Goal: Information Seeking & Learning: Understand process/instructions

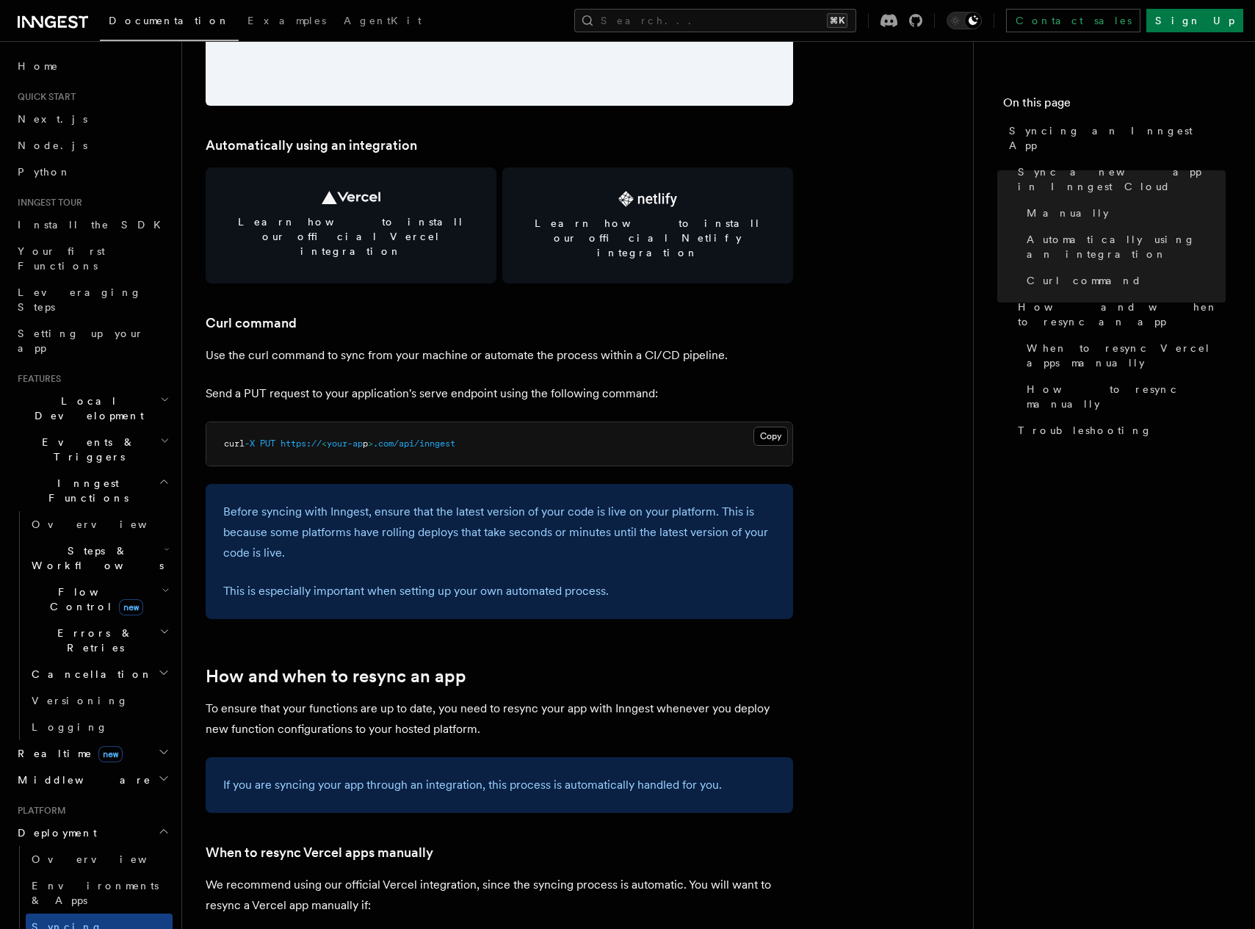
scroll to position [1973, 0]
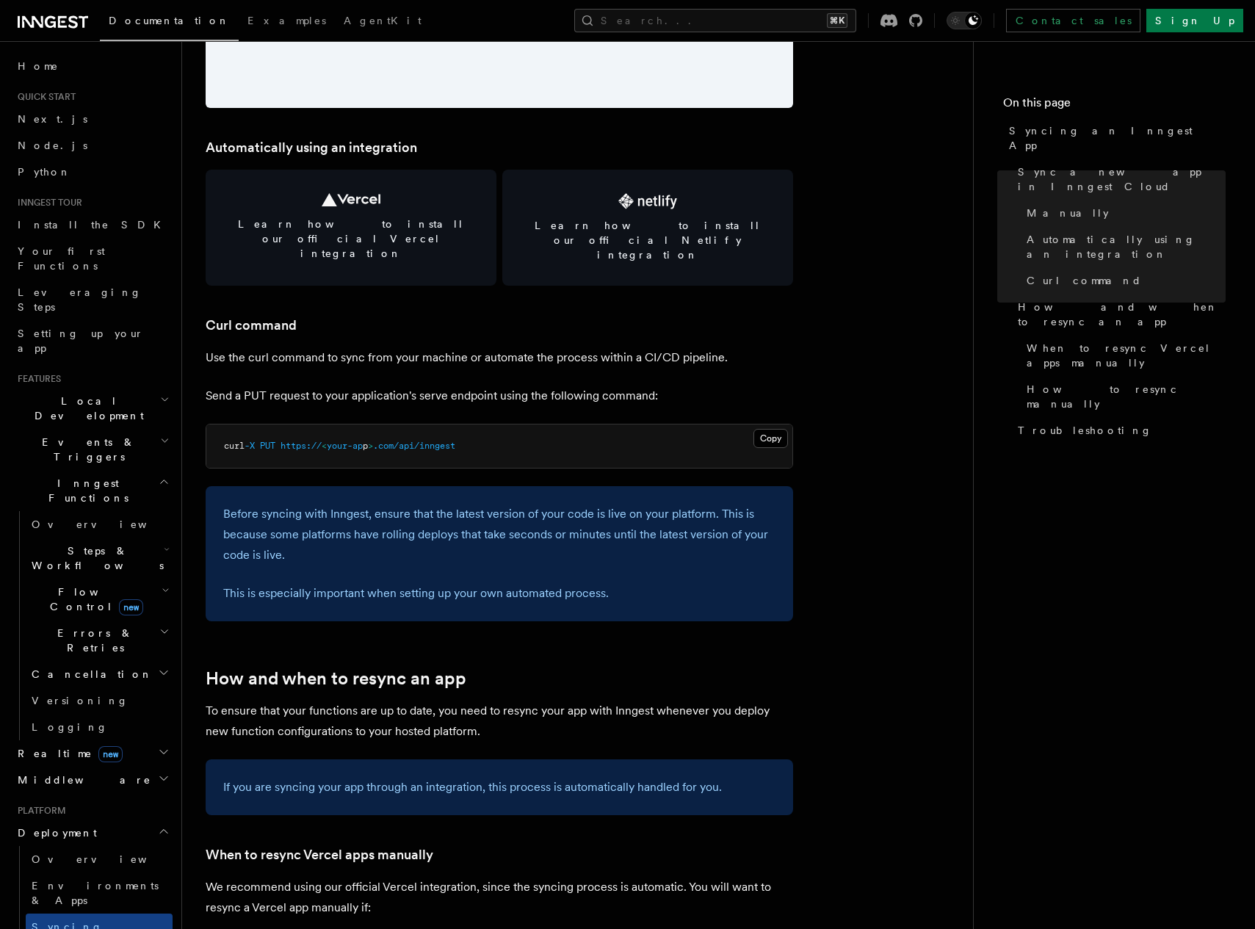
click at [584, 347] on p "Use the curl command to sync from your machine or automate the process within a…" at bounding box center [500, 357] width 588 height 21
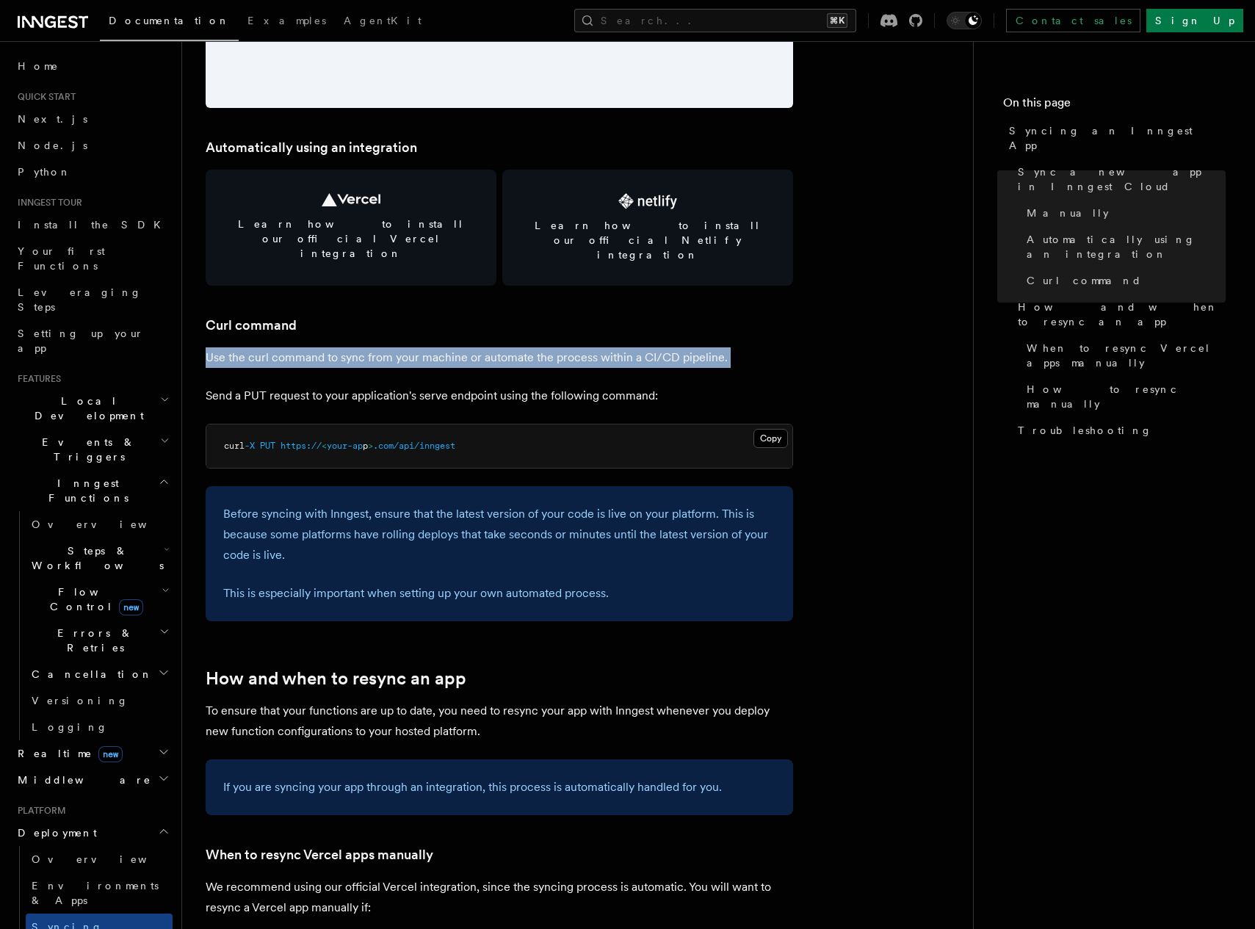
click at [587, 383] on article "Platform Deployment Syncing an Inngest App After deploying your code to a hosti…" at bounding box center [578, 513] width 744 height 4843
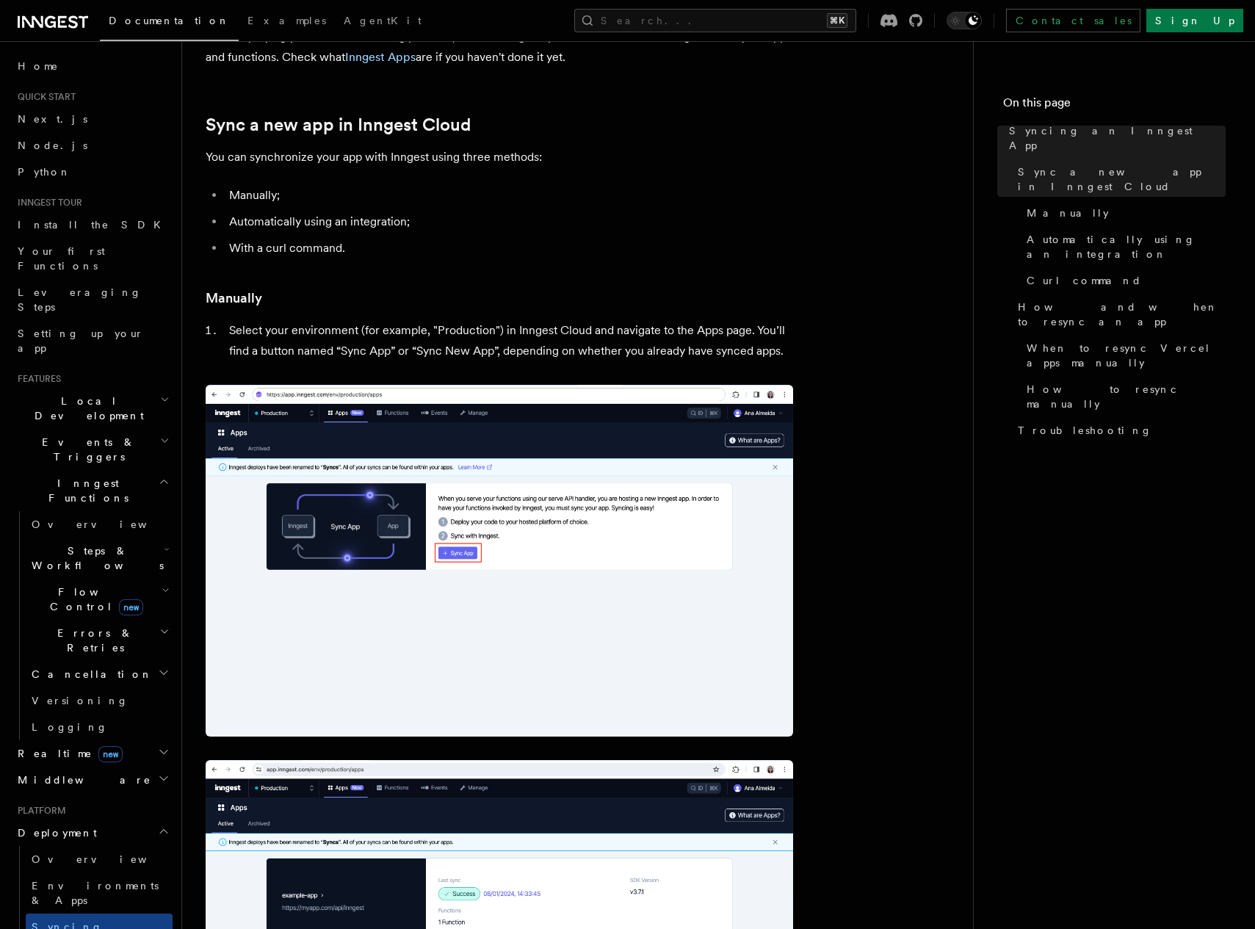
scroll to position [98, 0]
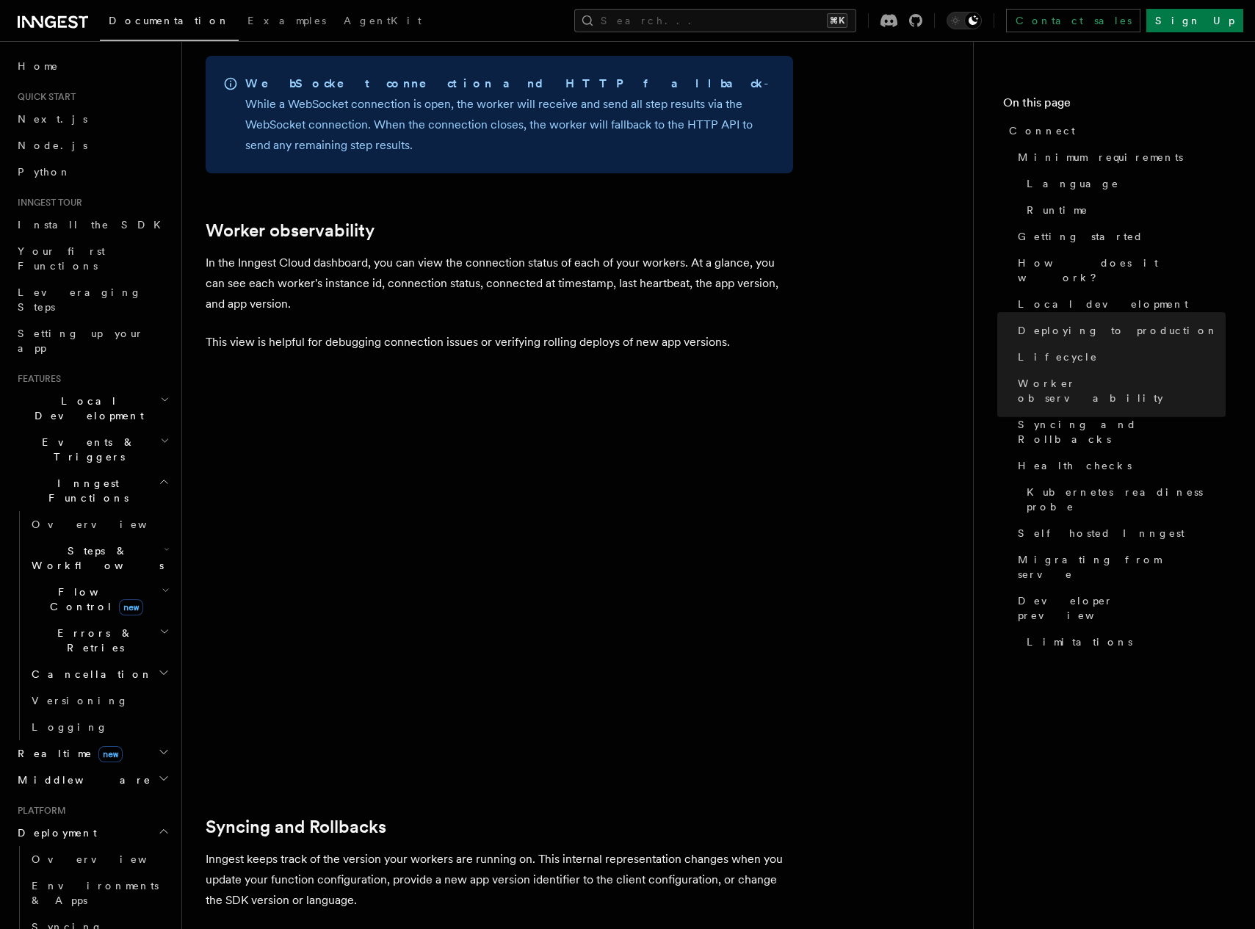
scroll to position [5341, 0]
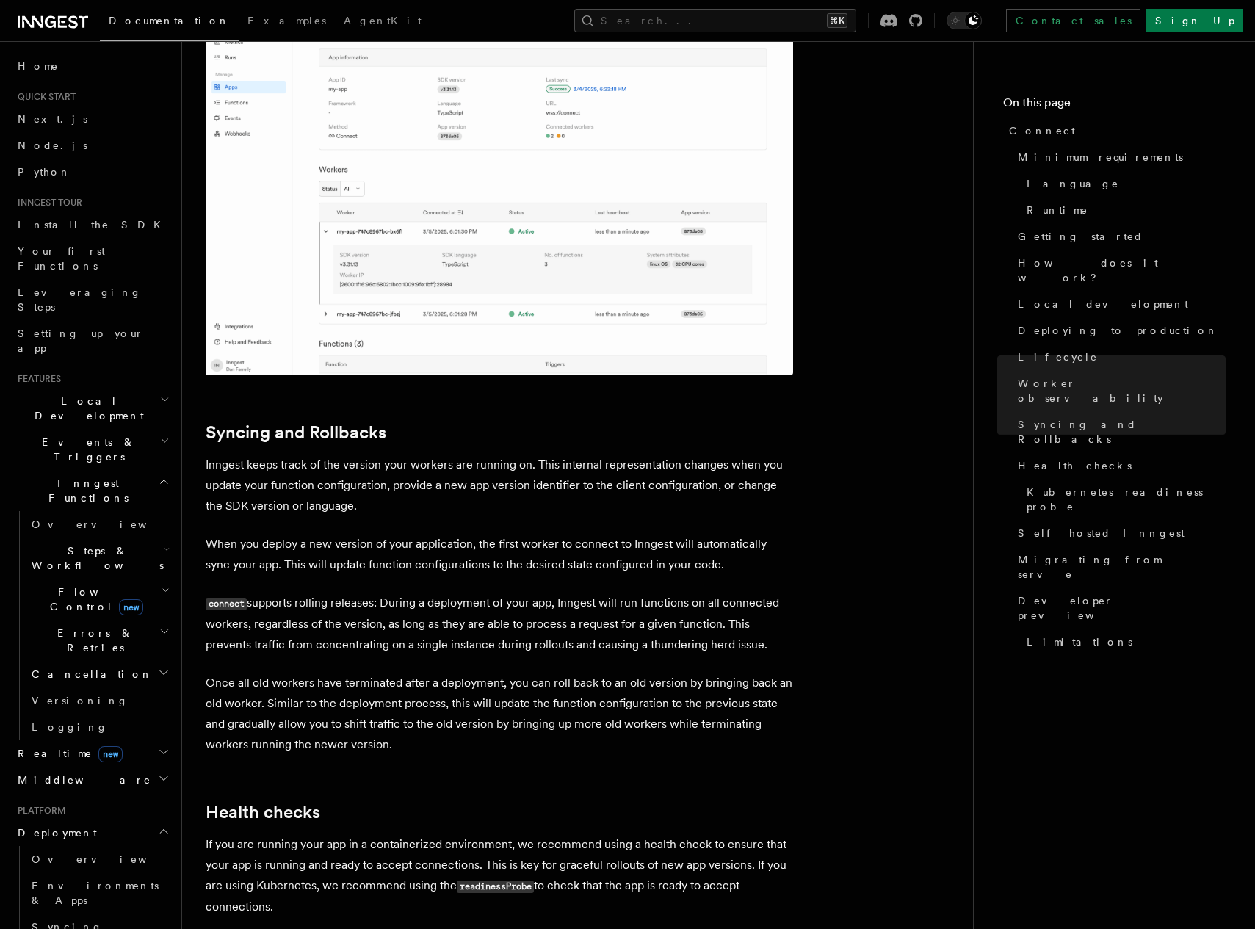
click at [506, 534] on p "When you deploy a new version of your application, the first worker to connect …" at bounding box center [500, 554] width 588 height 41
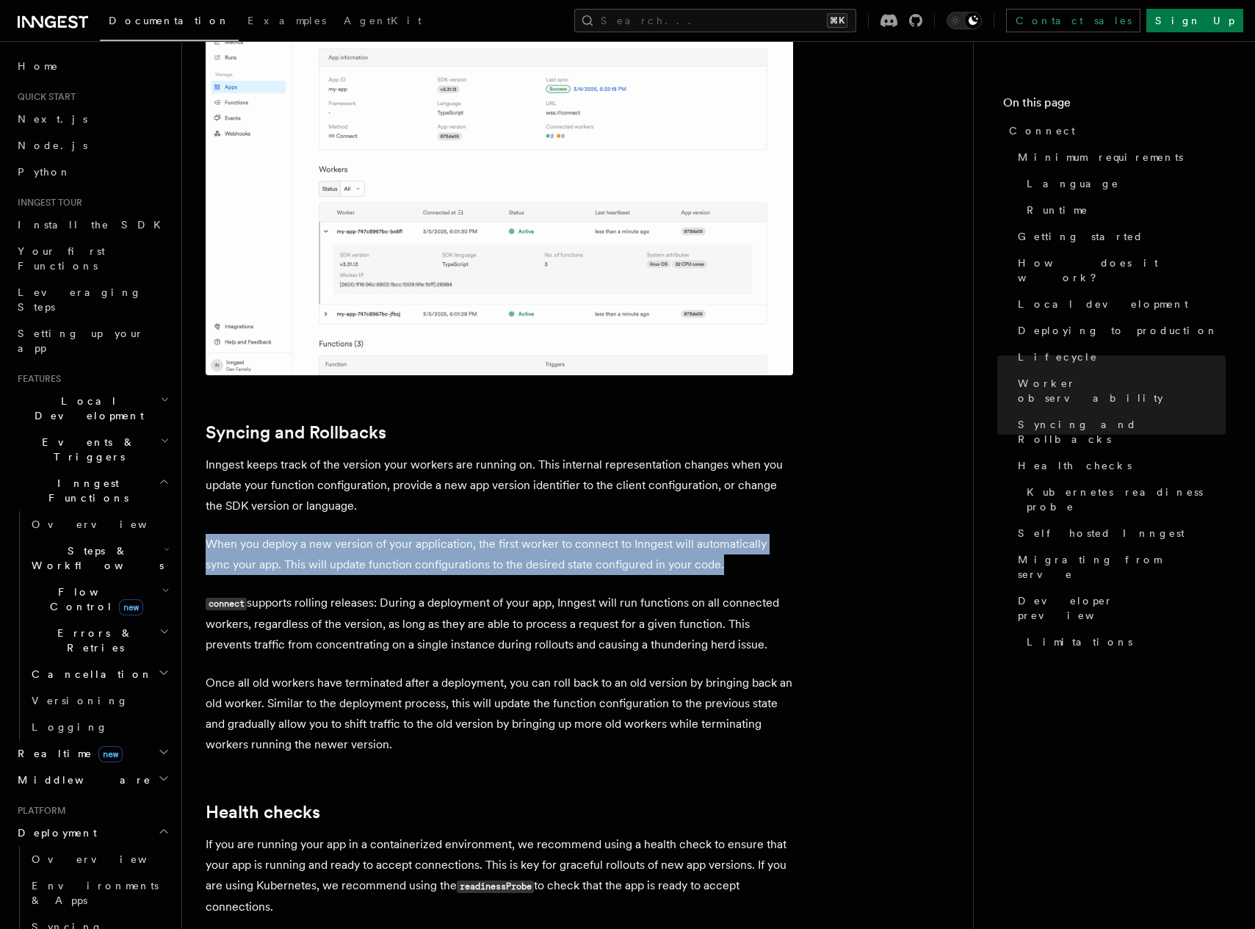
click at [506, 534] on p "When you deploy a new version of your application, the first worker to connect …" at bounding box center [500, 554] width 588 height 41
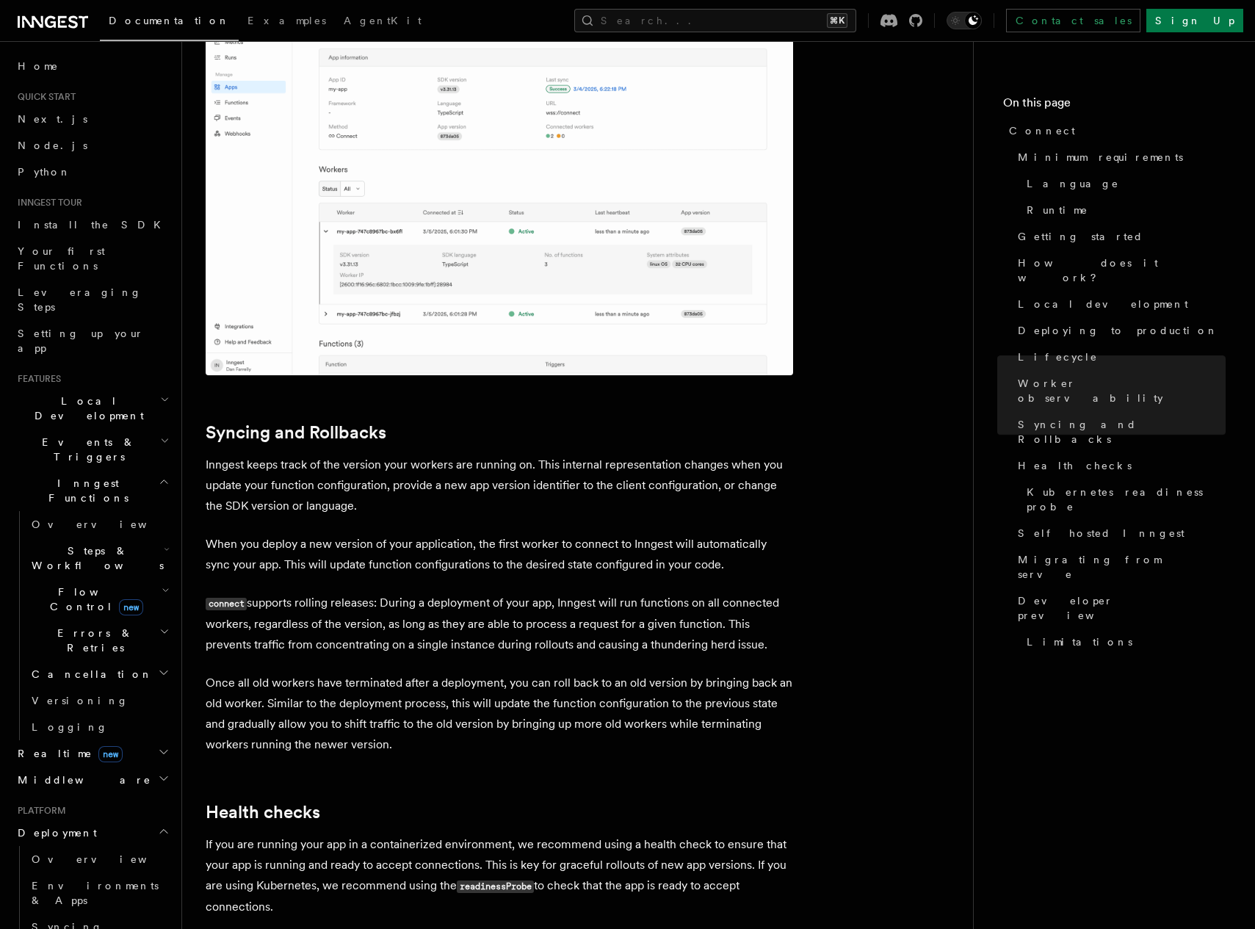
click at [399, 534] on p "When you deploy a new version of your application, the first worker to connect …" at bounding box center [500, 554] width 588 height 41
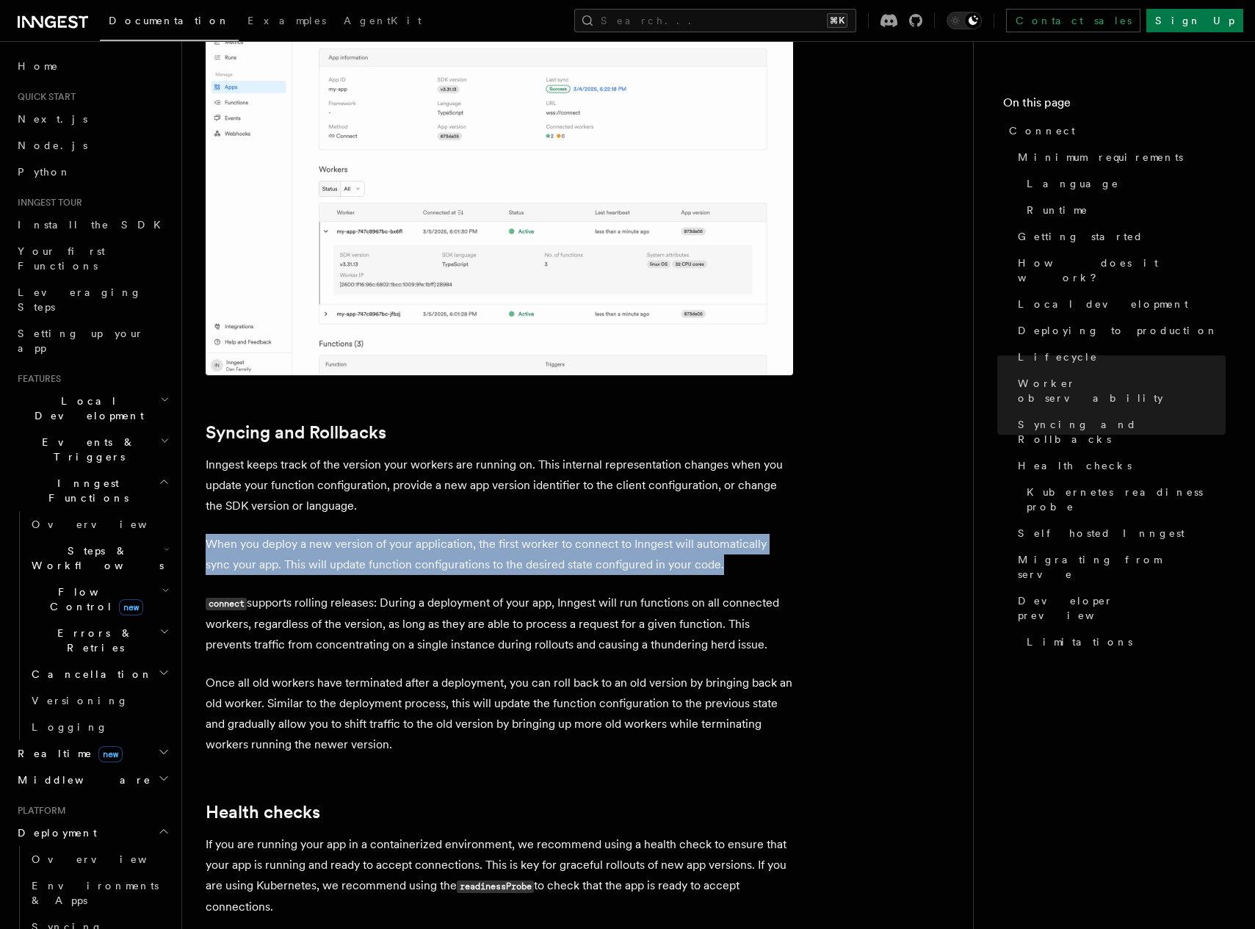
click at [399, 534] on p "When you deploy a new version of your application, the first worker to connect …" at bounding box center [500, 554] width 588 height 41
click at [193, 427] on div at bounding box center [190, 434] width 29 height 15
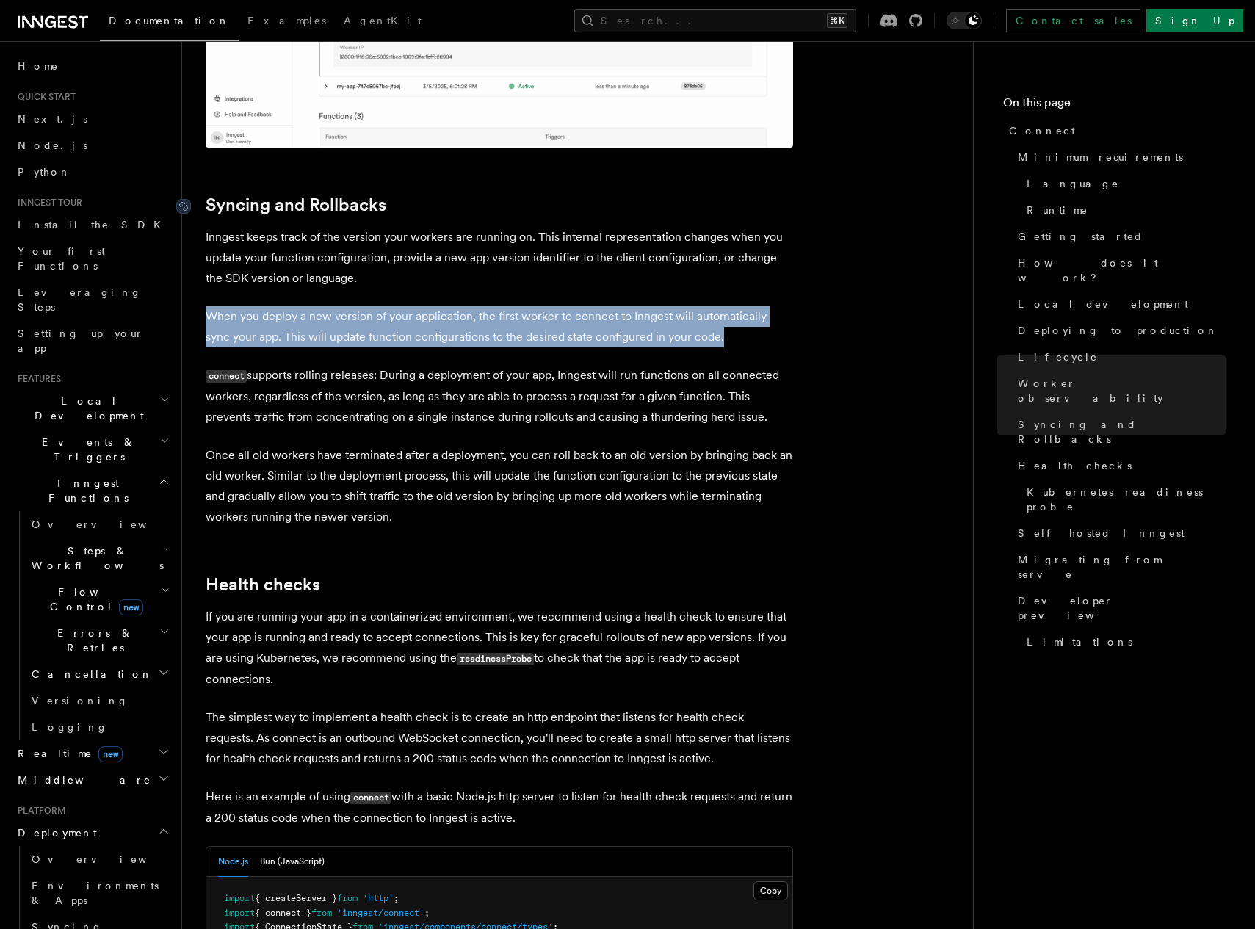
scroll to position [5602, 0]
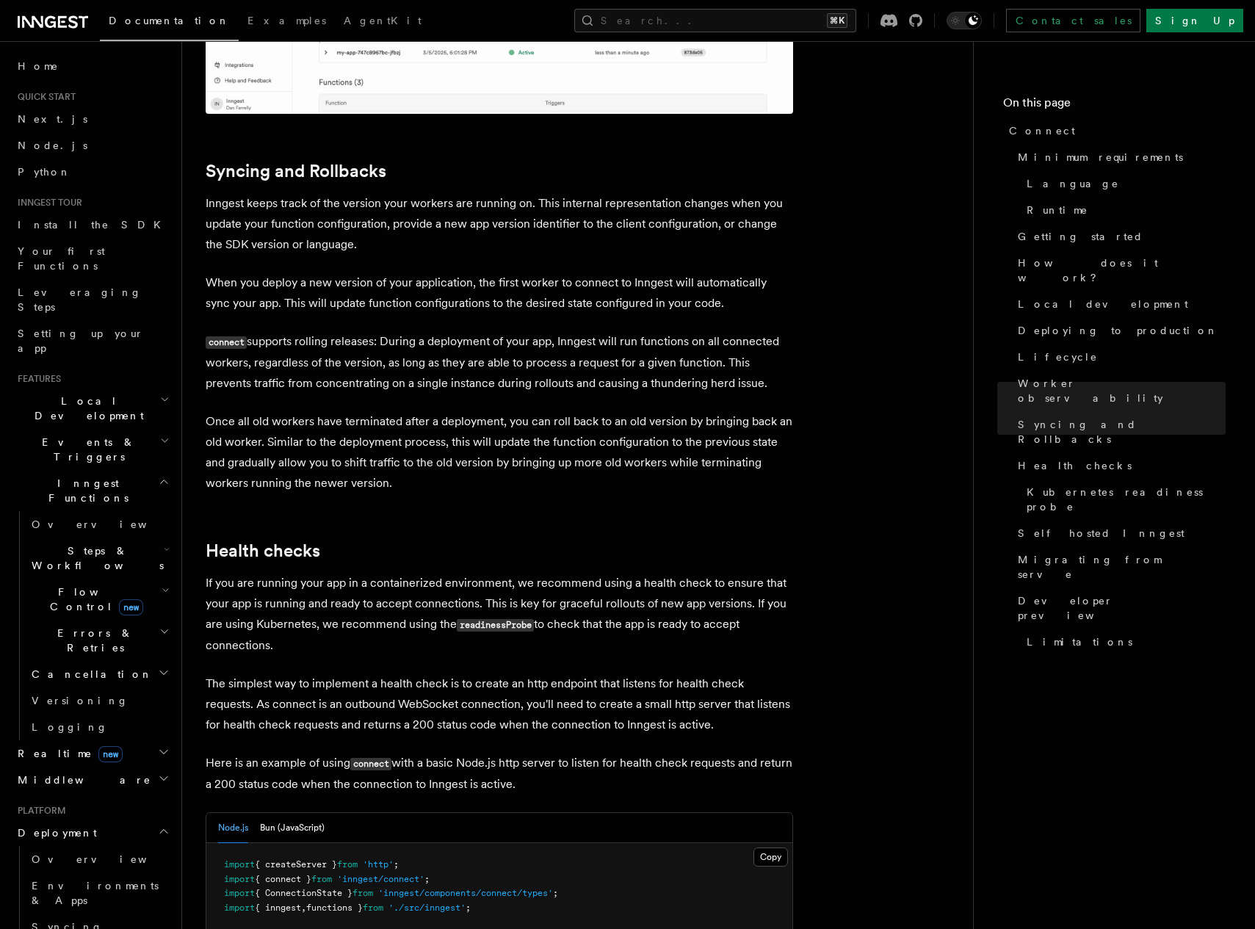
click at [391, 273] on p "When you deploy a new version of your application, the first worker to connect …" at bounding box center [500, 293] width 588 height 41
click at [433, 273] on p "When you deploy a new version of your application, the first worker to connect …" at bounding box center [500, 293] width 588 height 41
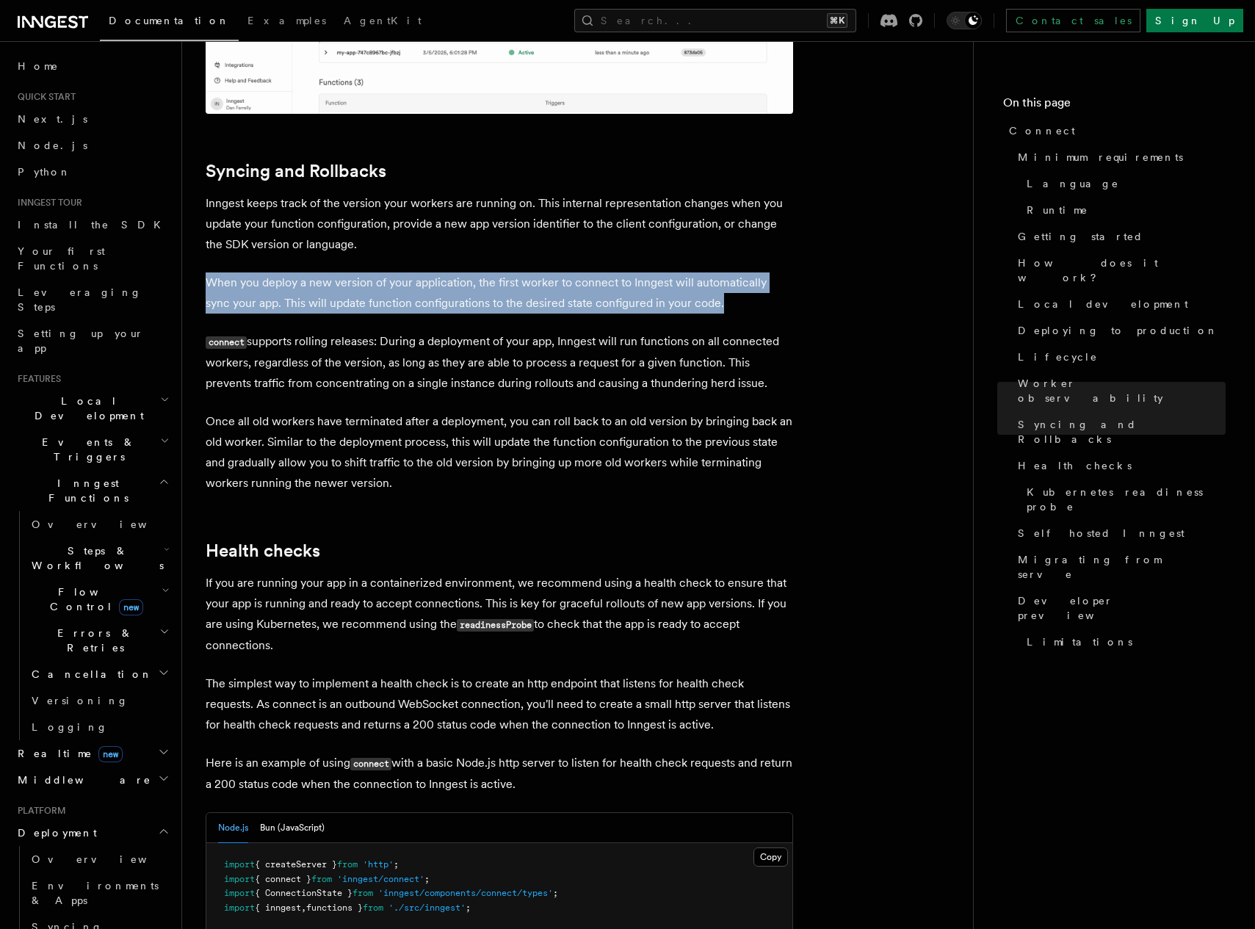
click at [463, 273] on p "When you deploy a new version of your application, the first worker to connect …" at bounding box center [500, 293] width 588 height 41
